Goal: Transaction & Acquisition: Obtain resource

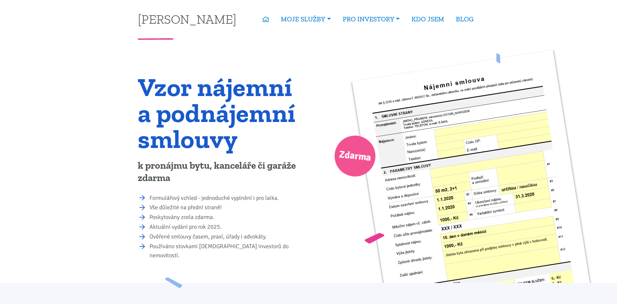
click at [353, 160] on span "Zdarma" at bounding box center [355, 156] width 34 height 20
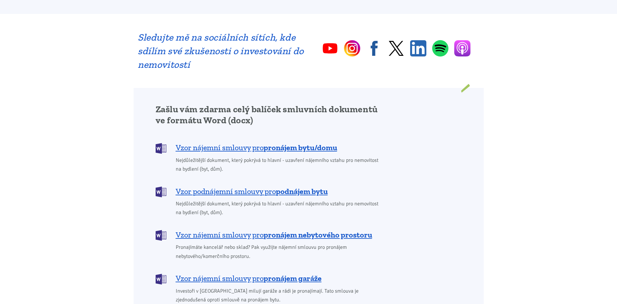
scroll to position [454, 0]
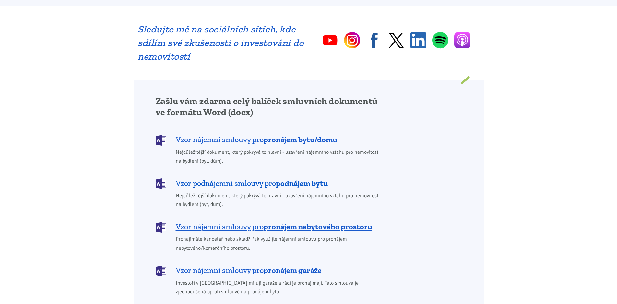
click at [301, 178] on b "podnájem bytu" at bounding box center [302, 182] width 52 height 9
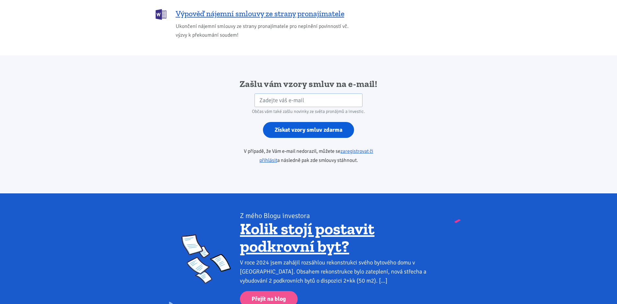
scroll to position [1084, 0]
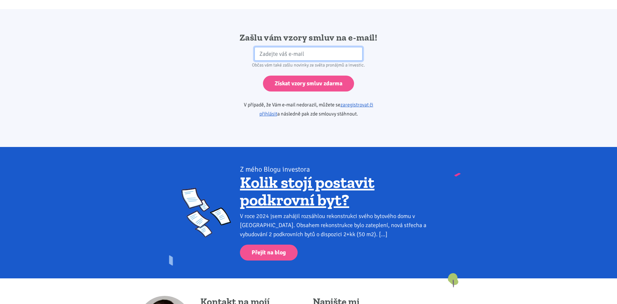
click at [305, 47] on input "email" at bounding box center [309, 54] width 108 height 14
type input "harikmira@seznam.cz"
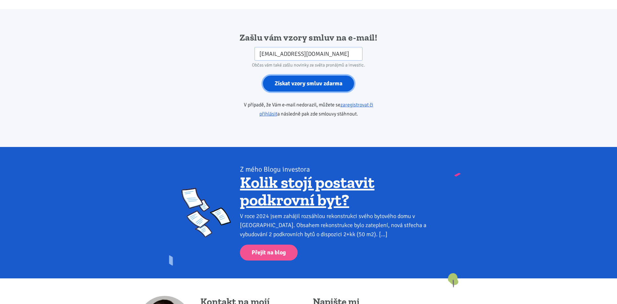
drag, startPoint x: 310, startPoint y: 77, endPoint x: 613, endPoint y: 198, distance: 326.6
click at [312, 79] on input "Získat vzory smluv zdarma" at bounding box center [308, 84] width 91 height 16
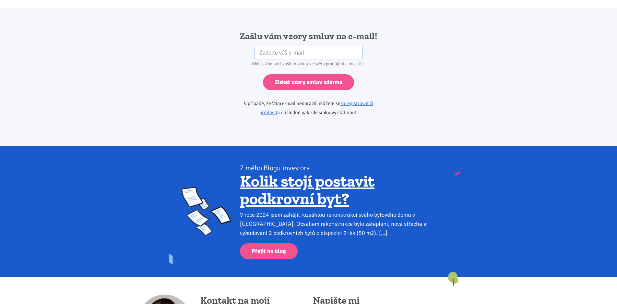
scroll to position [1084, 0]
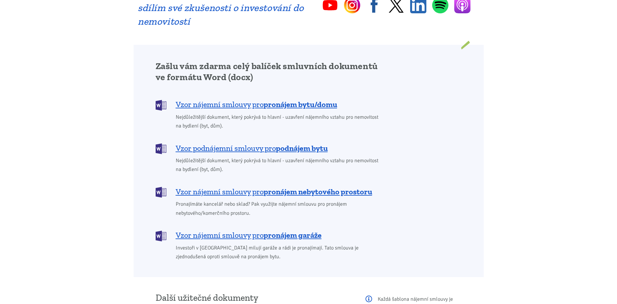
scroll to position [454, 0]
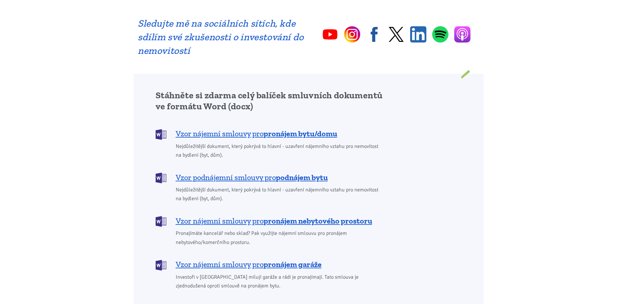
scroll to position [487, 0]
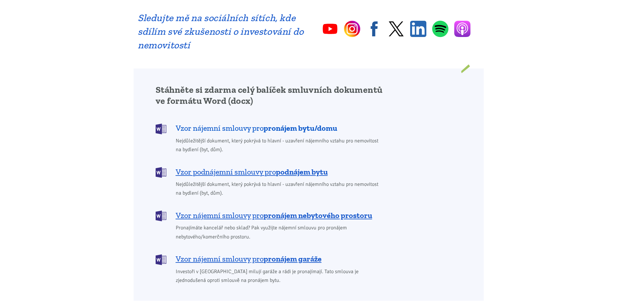
click at [223, 123] on span "Vzor nájemní smlouvy pro pronájem bytu/domu" at bounding box center [257, 128] width 162 height 10
